Goal: Information Seeking & Learning: Learn about a topic

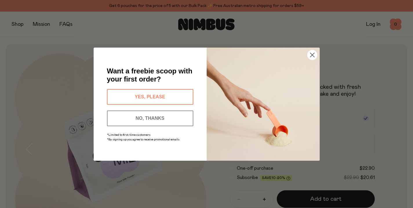
click at [314, 54] on circle "Close dialog" at bounding box center [312, 55] width 10 height 10
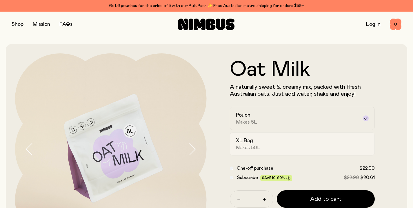
click at [310, 141] on div "XL Bag Makes 50L" at bounding box center [297, 143] width 123 height 13
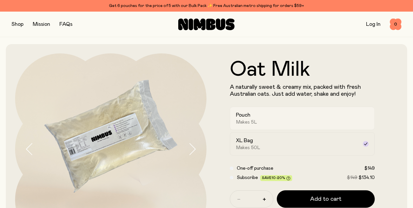
click at [285, 123] on div "Pouch Makes 5L" at bounding box center [297, 118] width 123 height 13
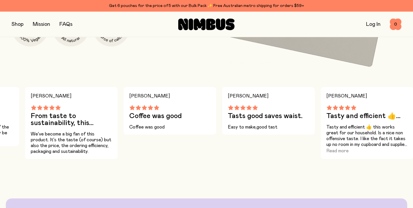
scroll to position [423, 0]
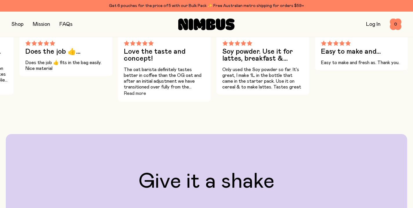
click at [137, 94] on button "Read more" at bounding box center [135, 93] width 22 height 7
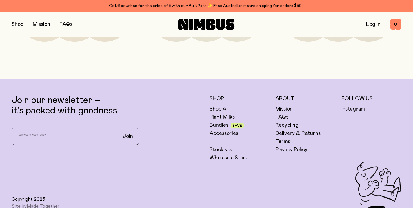
scroll to position [1469, 0]
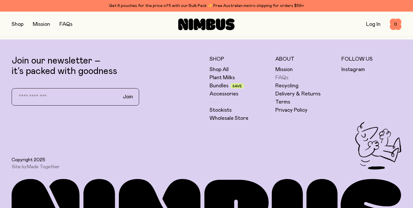
click at [279, 74] on link "FAQs" at bounding box center [281, 77] width 13 height 7
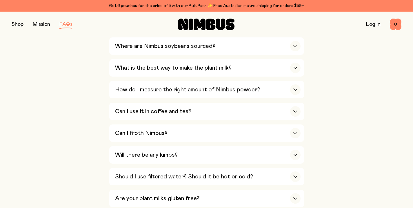
scroll to position [218, 0]
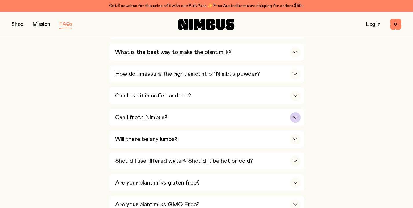
click at [294, 116] on icon "button" at bounding box center [295, 117] width 5 height 2
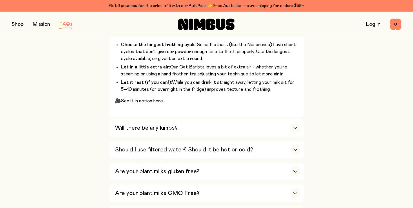
scroll to position [409, 0]
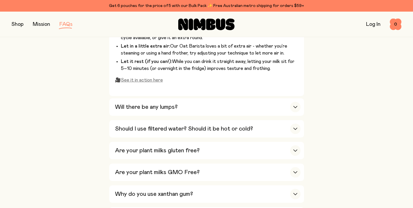
click at [136, 78] on link "See it in action here" at bounding box center [142, 80] width 42 height 5
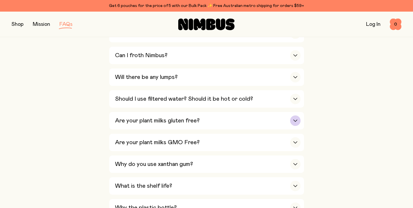
scroll to position [233, 0]
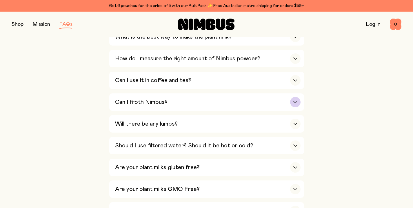
click at [296, 101] on icon "button" at bounding box center [295, 102] width 5 height 2
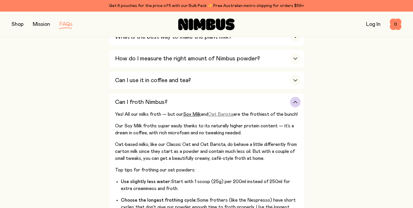
click at [226, 112] on link "Oat Barista" at bounding box center [220, 114] width 25 height 5
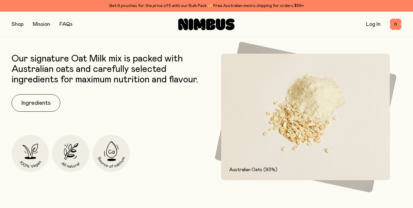
scroll to position [1469, 0]
